Goal: Information Seeking & Learning: Learn about a topic

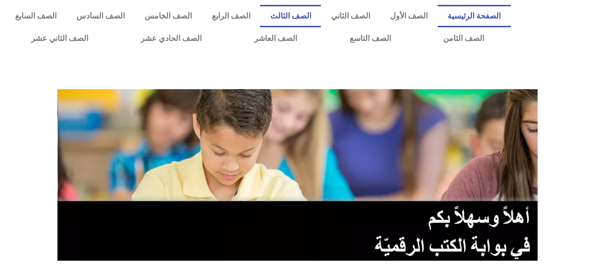
click at [317, 14] on link "الصف الثالث" at bounding box center [290, 16] width 61 height 22
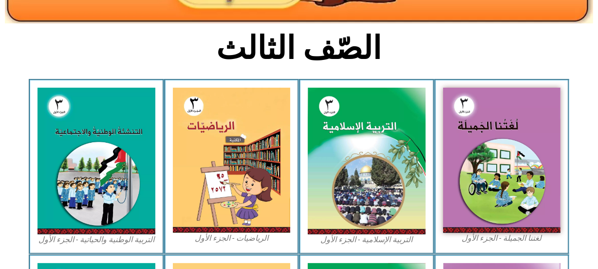
scroll to position [233, 0]
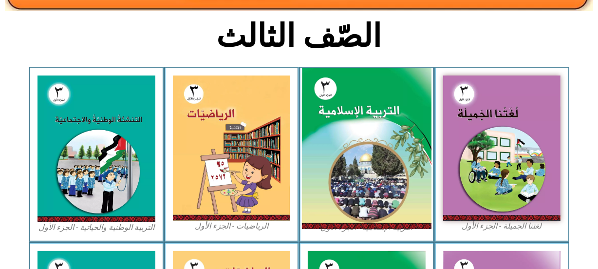
click at [308, 180] on img at bounding box center [367, 148] width 130 height 161
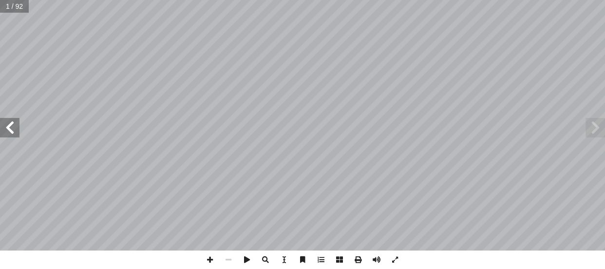
click at [11, 128] on span at bounding box center [9, 127] width 19 height 19
click at [0, 128] on span at bounding box center [9, 127] width 19 height 19
click at [8, 128] on span at bounding box center [9, 127] width 19 height 19
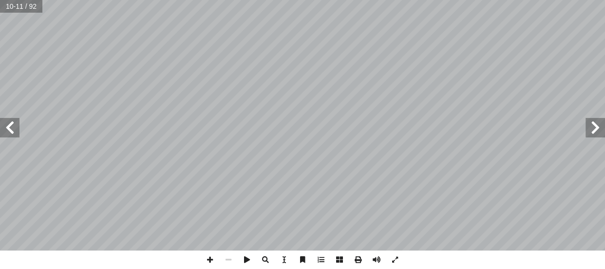
click at [8, 128] on span at bounding box center [9, 127] width 19 height 19
click at [14, 126] on span at bounding box center [9, 127] width 19 height 19
click at [208, 257] on span at bounding box center [210, 259] width 19 height 19
